Goal: Information Seeking & Learning: Learn about a topic

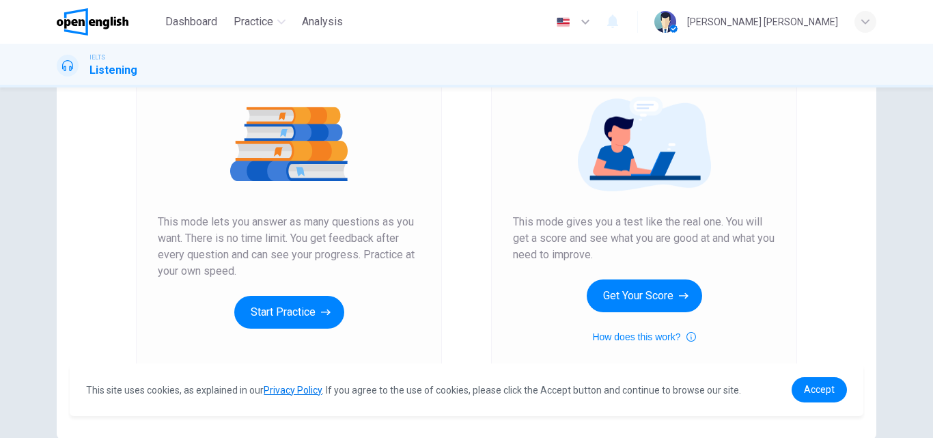
scroll to position [223, 0]
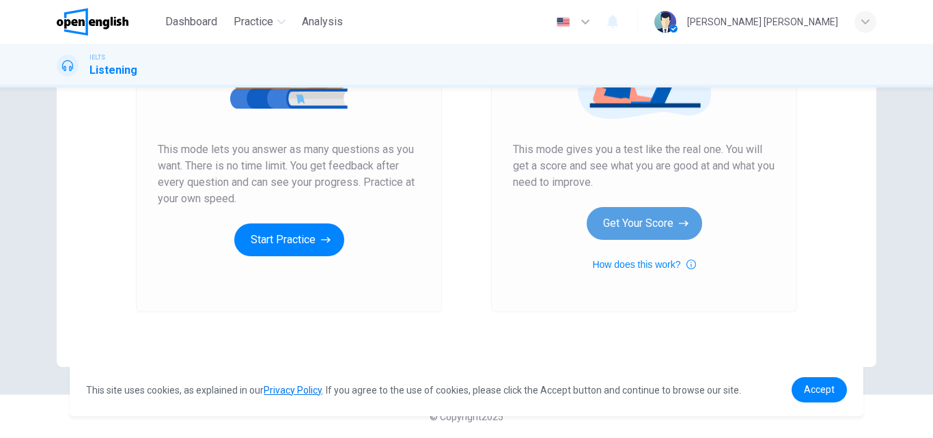
click at [665, 223] on button "Get Your Score" at bounding box center [644, 223] width 115 height 33
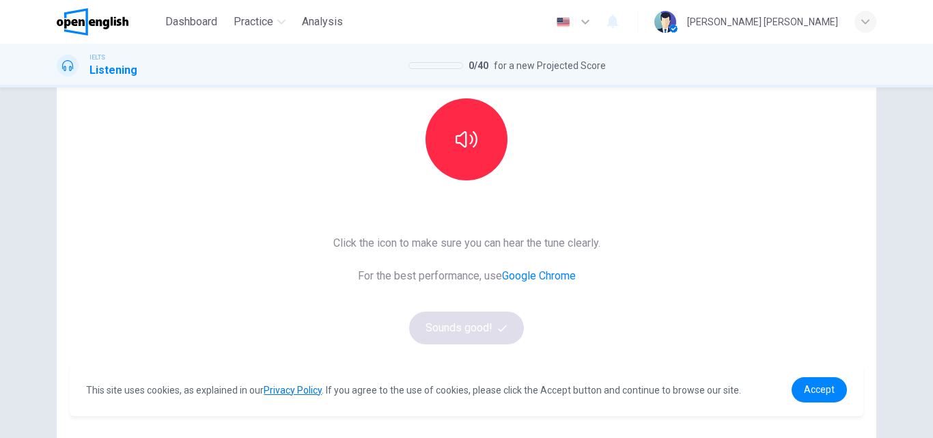
scroll to position [141, 0]
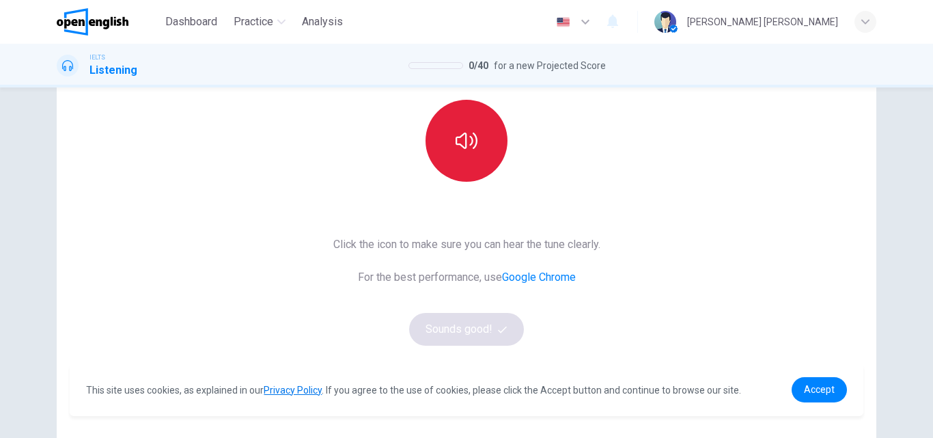
click at [469, 165] on button "button" at bounding box center [466, 141] width 82 height 82
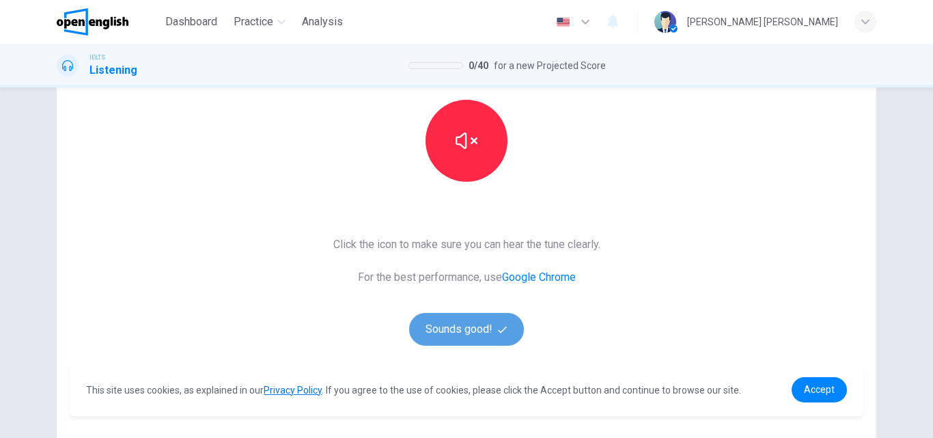
click at [492, 337] on button "Sounds good!" at bounding box center [466, 329] width 115 height 33
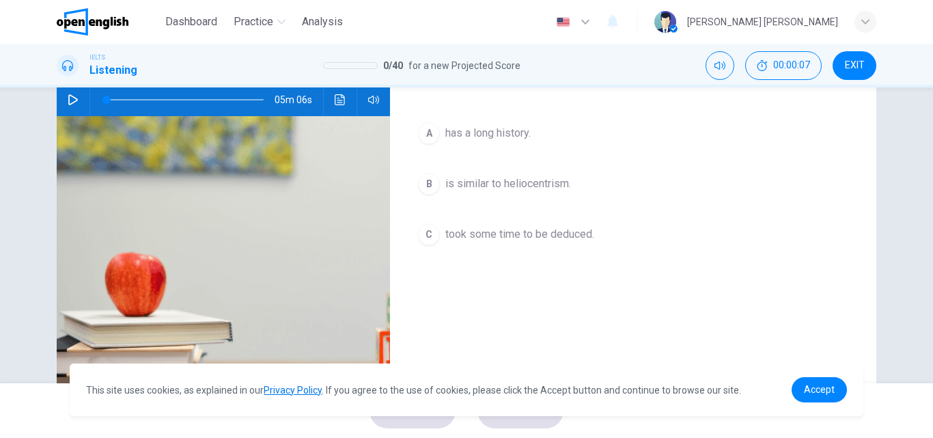
click at [69, 96] on icon "button" at bounding box center [73, 99] width 11 height 11
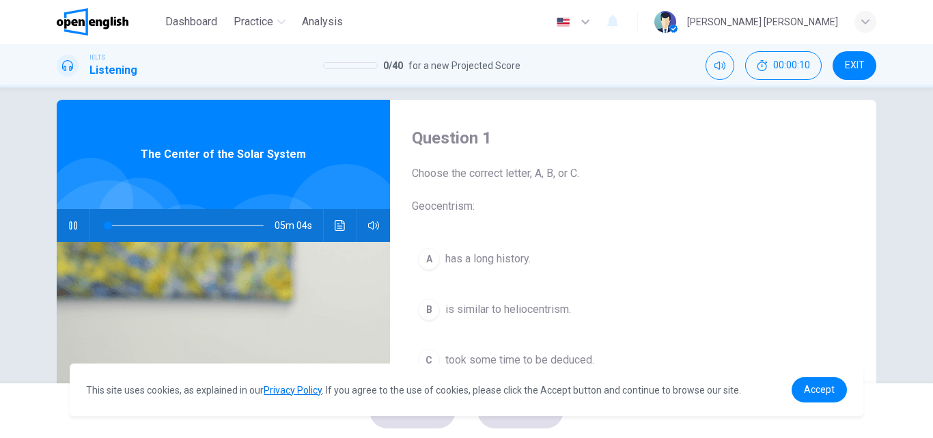
scroll to position [0, 0]
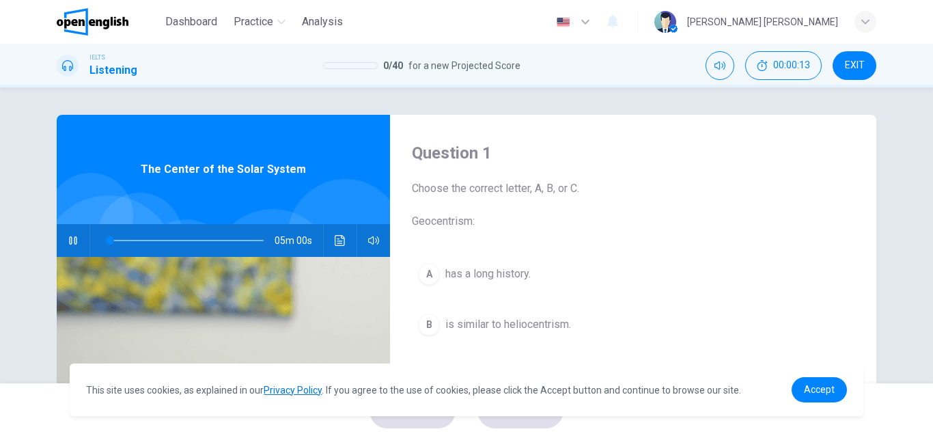
click at [70, 238] on icon "button" at bounding box center [73, 240] width 11 height 11
drag, startPoint x: 107, startPoint y: 240, endPoint x: 89, endPoint y: 240, distance: 18.4
click at [102, 240] on span at bounding box center [106, 240] width 8 height 8
click at [70, 239] on icon "button" at bounding box center [73, 240] width 11 height 11
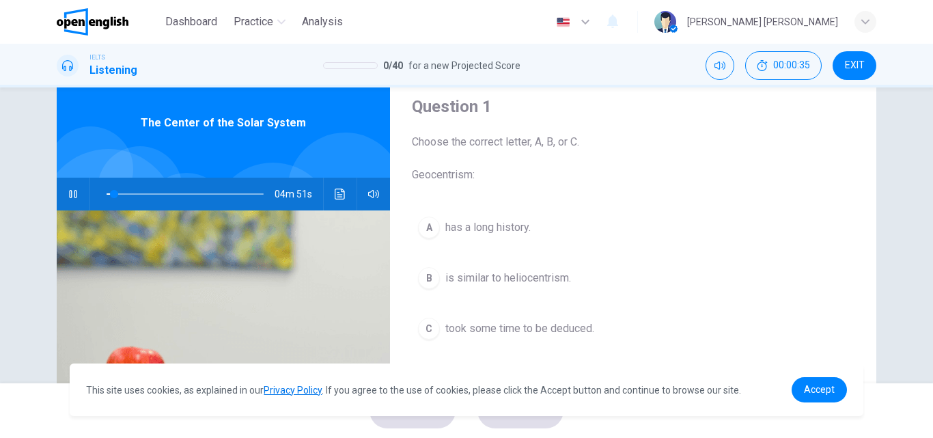
scroll to position [48, 0]
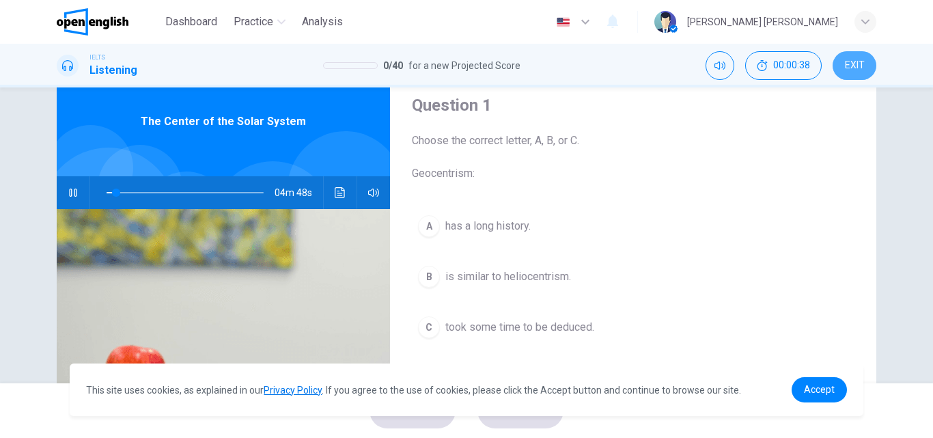
click at [856, 58] on button "EXIT" at bounding box center [854, 65] width 44 height 29
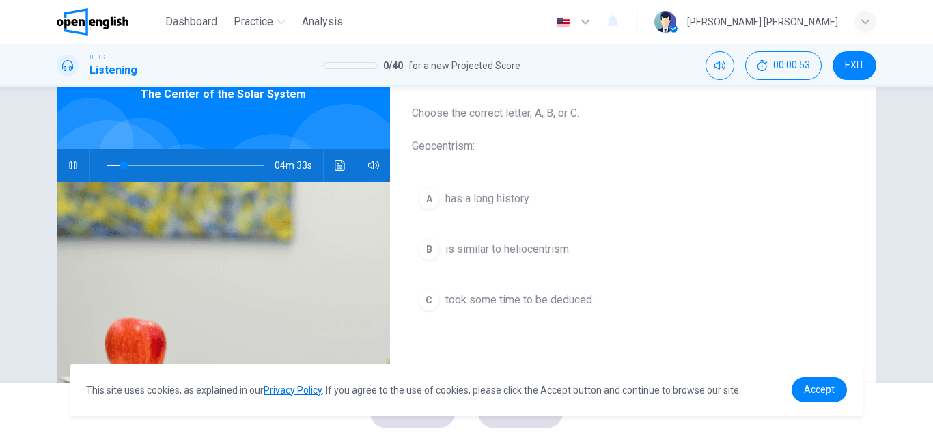
scroll to position [76, 0]
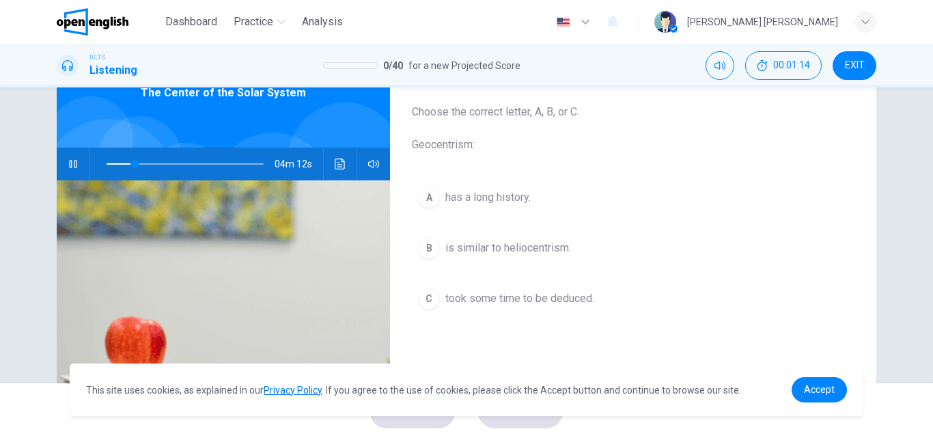
click at [427, 298] on div "C" at bounding box center [429, 298] width 22 height 22
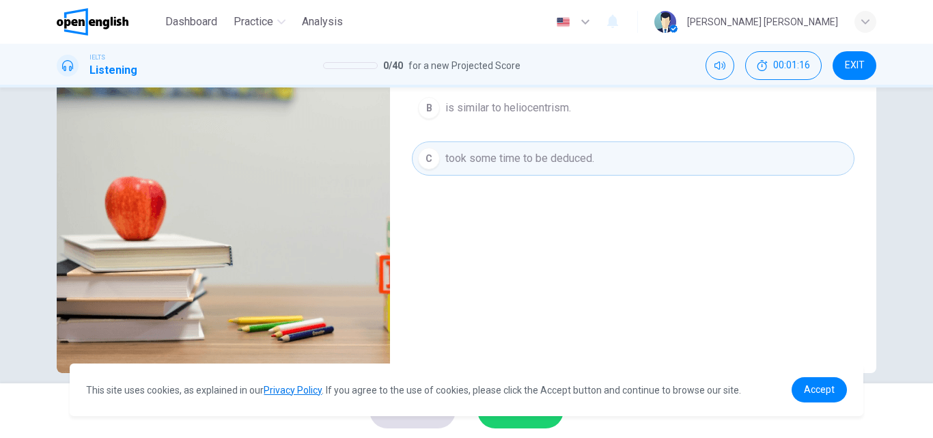
scroll to position [234, 0]
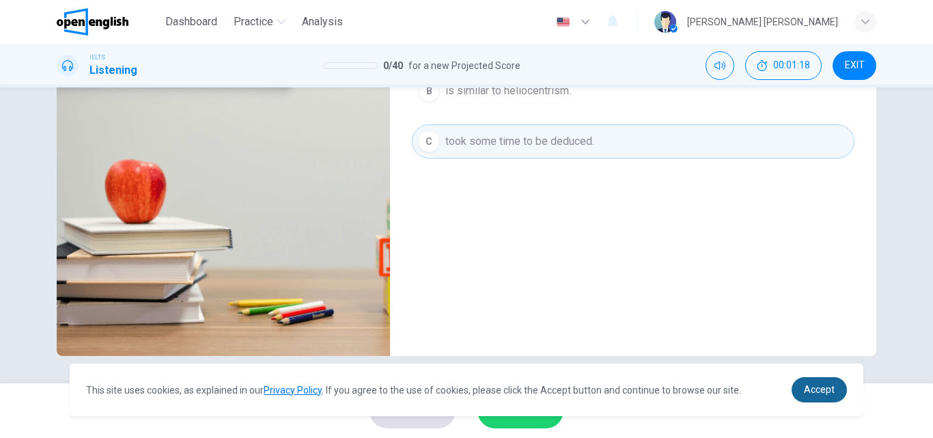
click at [813, 385] on span "Accept" at bounding box center [819, 389] width 31 height 11
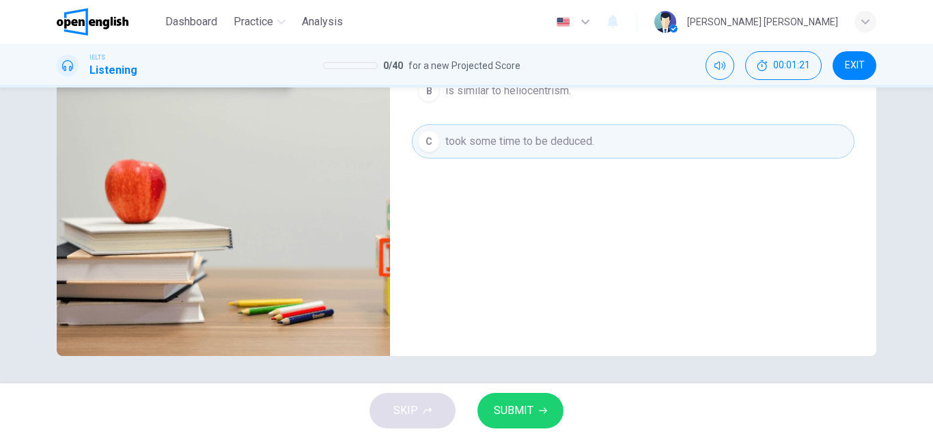
click at [548, 415] on button "SUBMIT" at bounding box center [520, 411] width 86 height 36
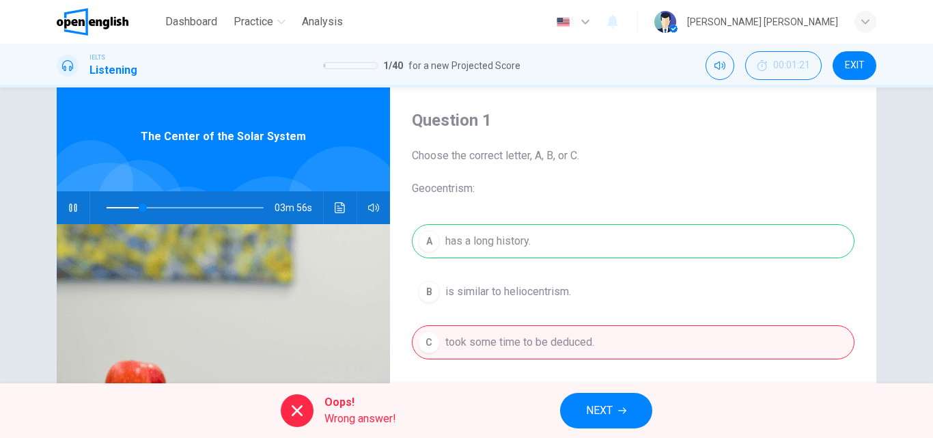
scroll to position [35, 0]
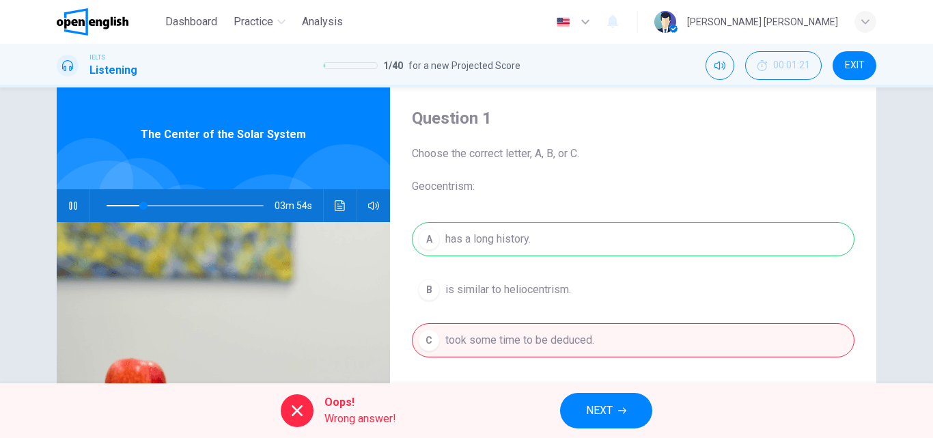
click at [297, 415] on icon at bounding box center [297, 410] width 16 height 16
type input "**"
click at [874, 68] on button "EXIT" at bounding box center [854, 65] width 44 height 29
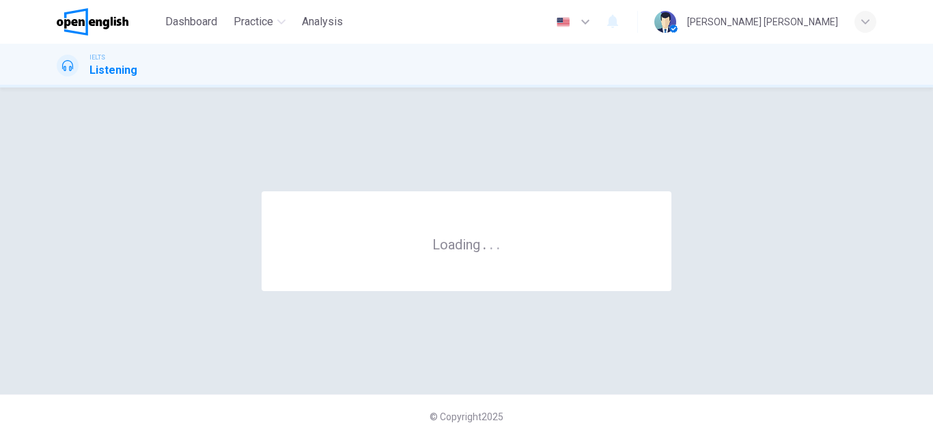
scroll to position [0, 0]
